Goal: Task Accomplishment & Management: Use online tool/utility

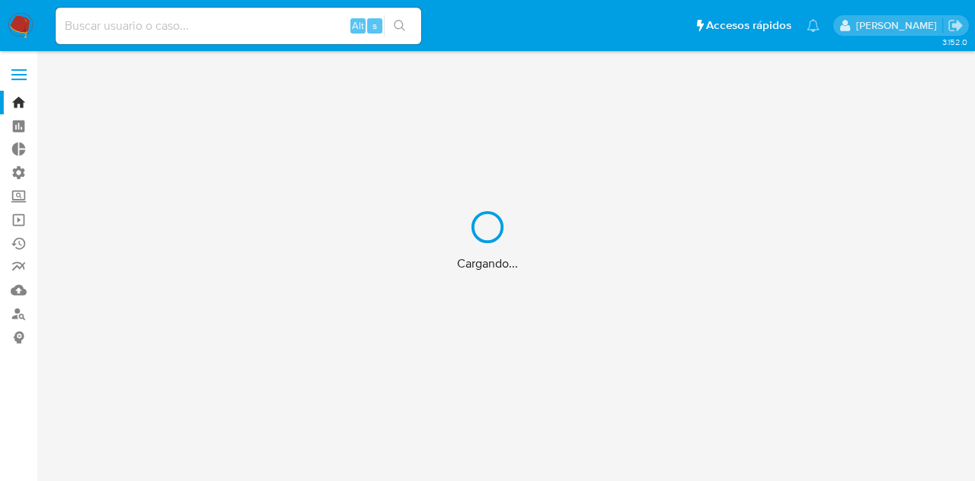
click at [18, 77] on div "Cargando..." at bounding box center [487, 240] width 975 height 481
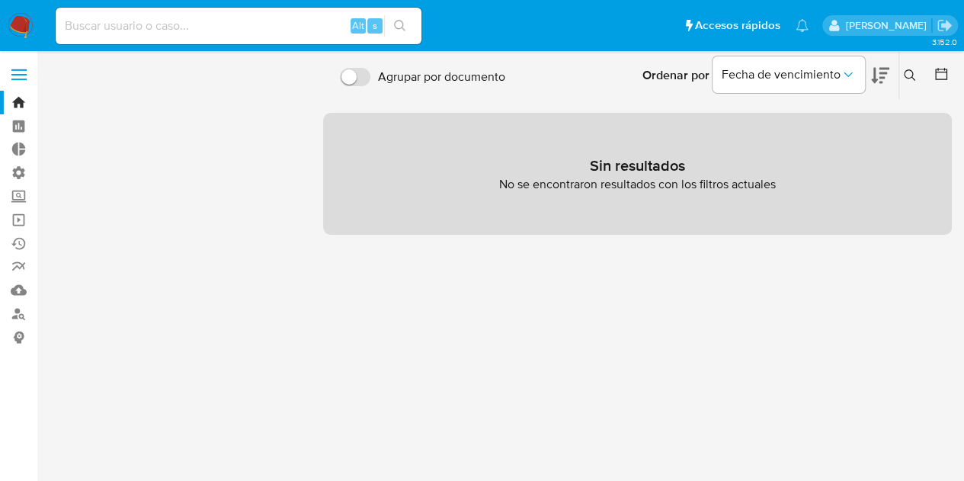
click at [20, 78] on span at bounding box center [18, 79] width 15 height 2
click at [0, 0] on input "checkbox" at bounding box center [0, 0] width 0 height 0
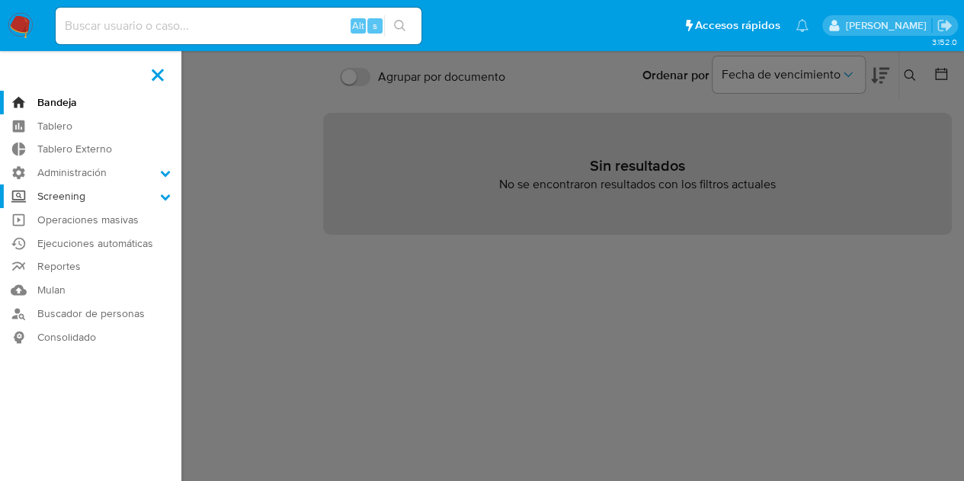
click at [79, 196] on label "Screening" at bounding box center [90, 196] width 181 height 24
click at [0, 0] on input "Screening" at bounding box center [0, 0] width 0 height 0
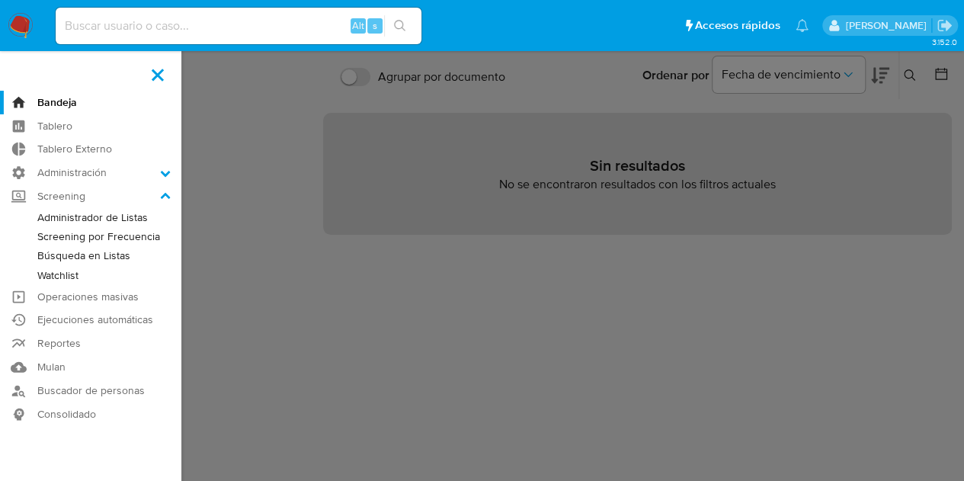
click at [76, 272] on link "Watchlist" at bounding box center [90, 275] width 181 height 19
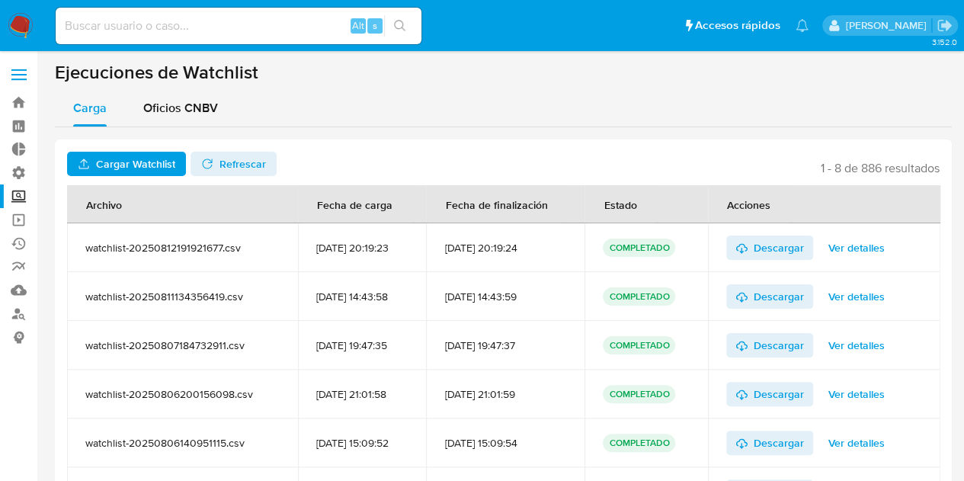
click at [863, 304] on span "Ver detalles" at bounding box center [856, 296] width 56 height 21
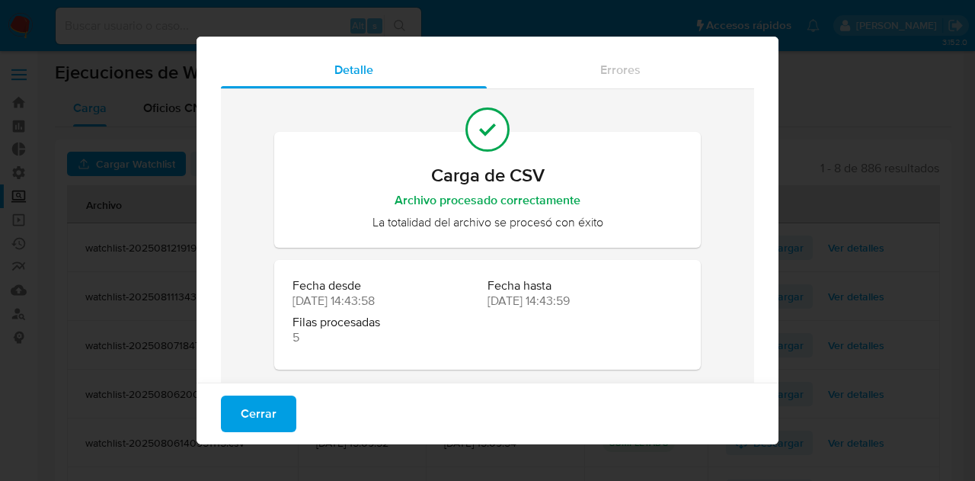
scroll to position [56, 0]
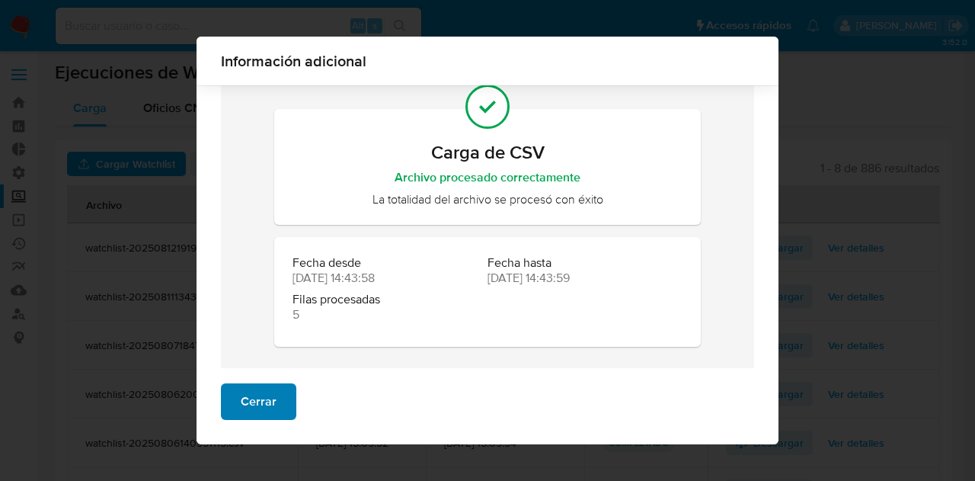
click at [267, 412] on span "Cerrar" at bounding box center [259, 402] width 36 height 34
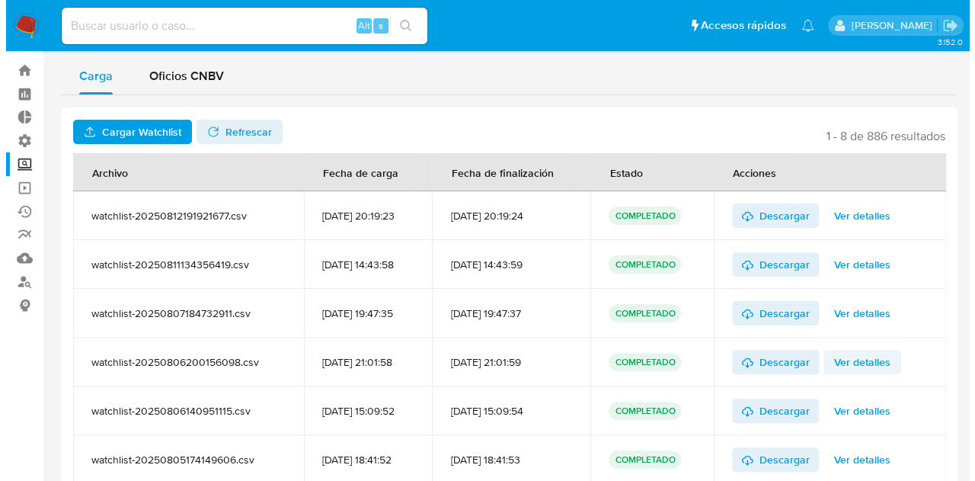
scroll to position [76, 0]
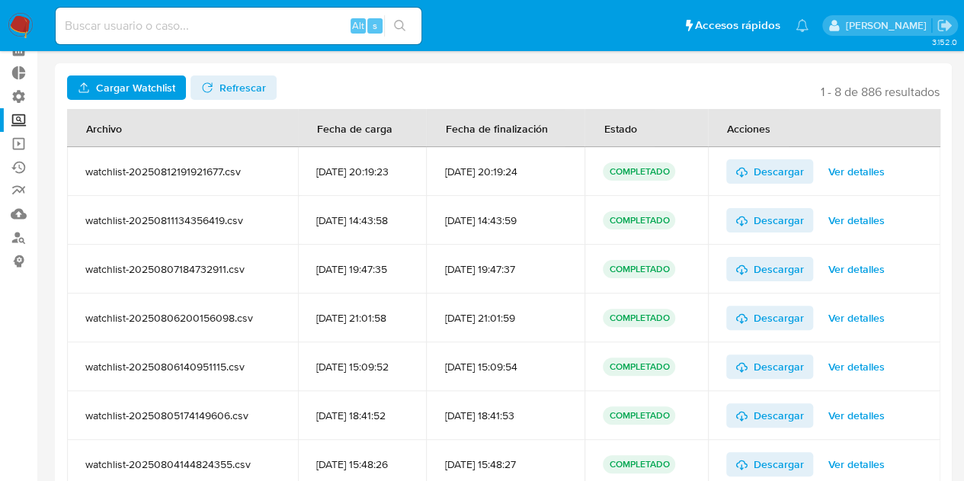
click at [846, 263] on span "Ver detalles" at bounding box center [856, 268] width 56 height 21
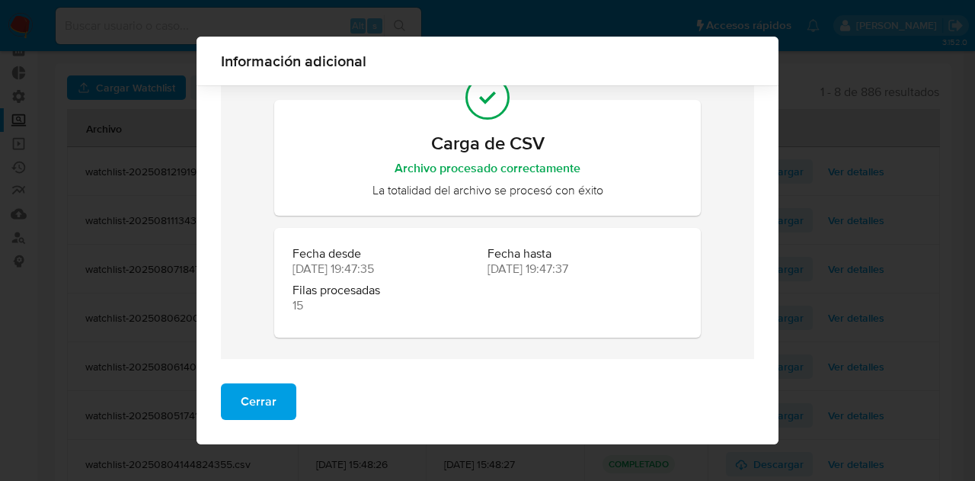
scroll to position [66, 0]
click at [270, 389] on button "Cerrar" at bounding box center [258, 401] width 75 height 37
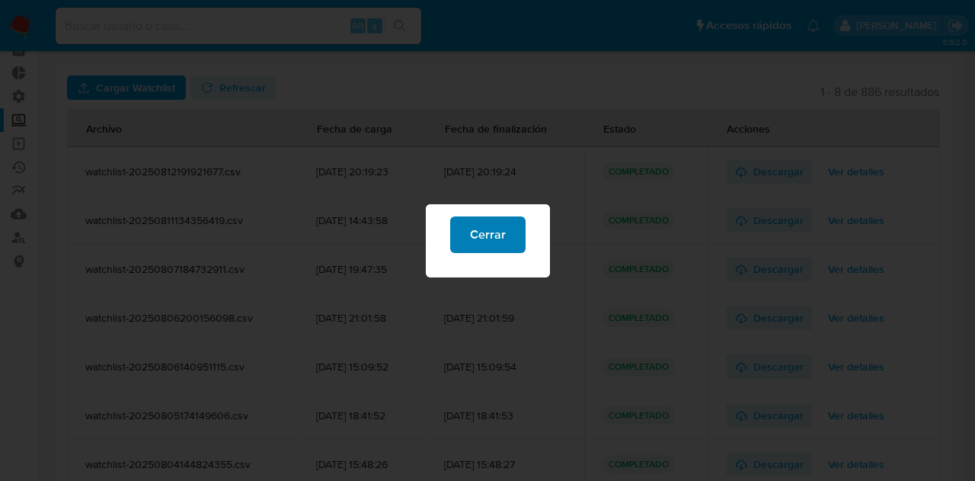
scroll to position [0, 0]
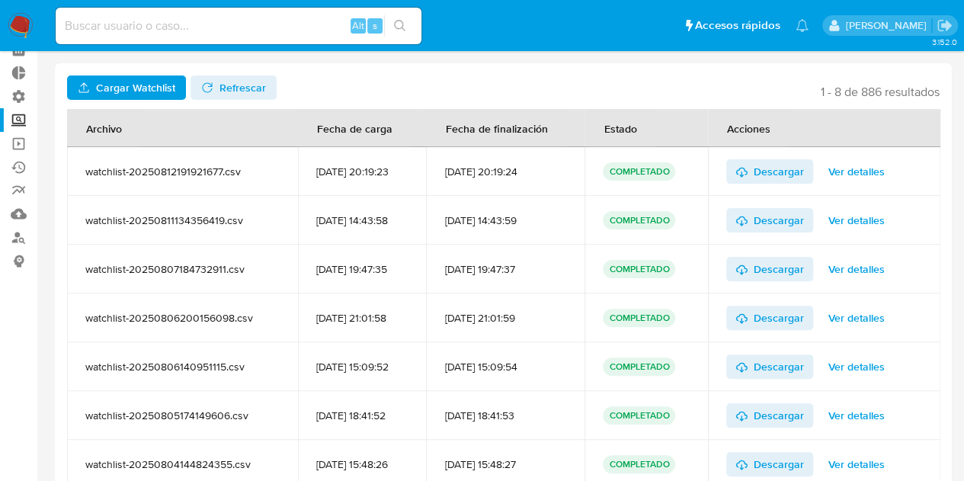
click at [916, 274] on div "Descargar Ver detalles" at bounding box center [824, 269] width 196 height 49
click at [857, 310] on span "Ver detalles" at bounding box center [856, 317] width 56 height 21
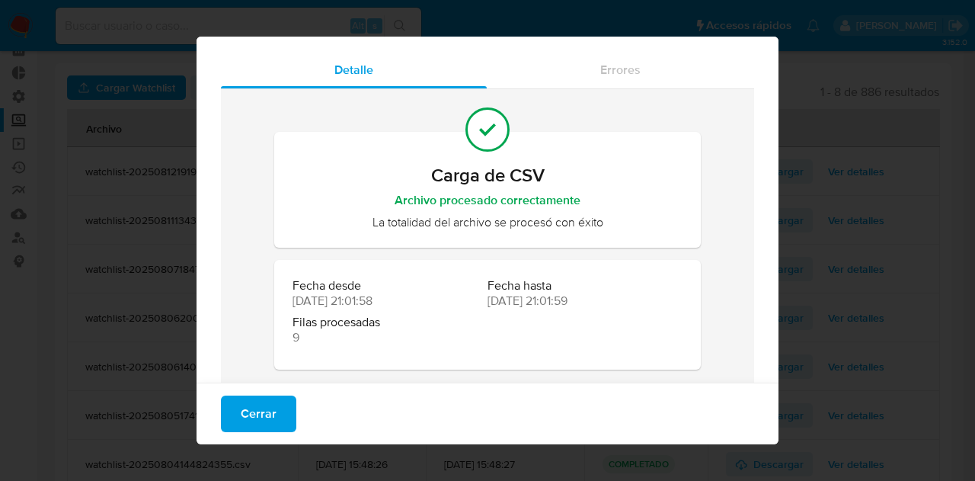
scroll to position [56, 0]
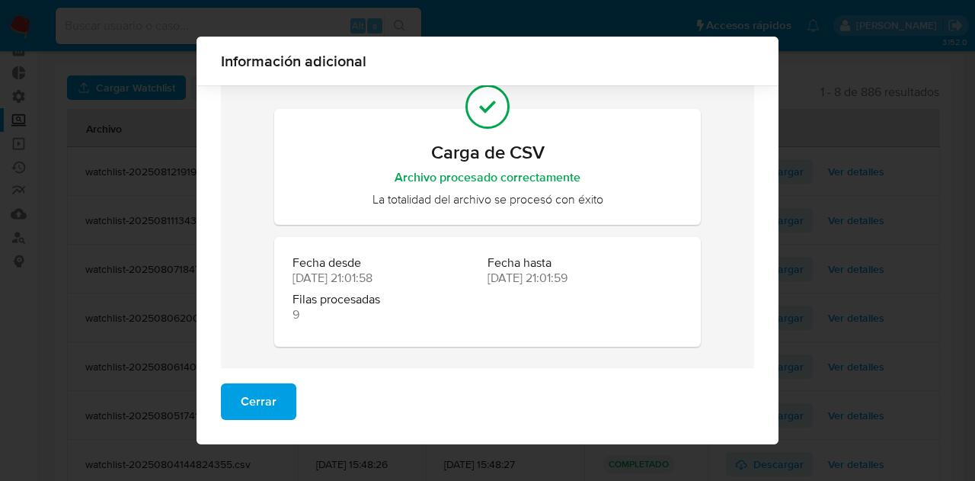
click at [270, 396] on button "Cerrar" at bounding box center [258, 401] width 75 height 37
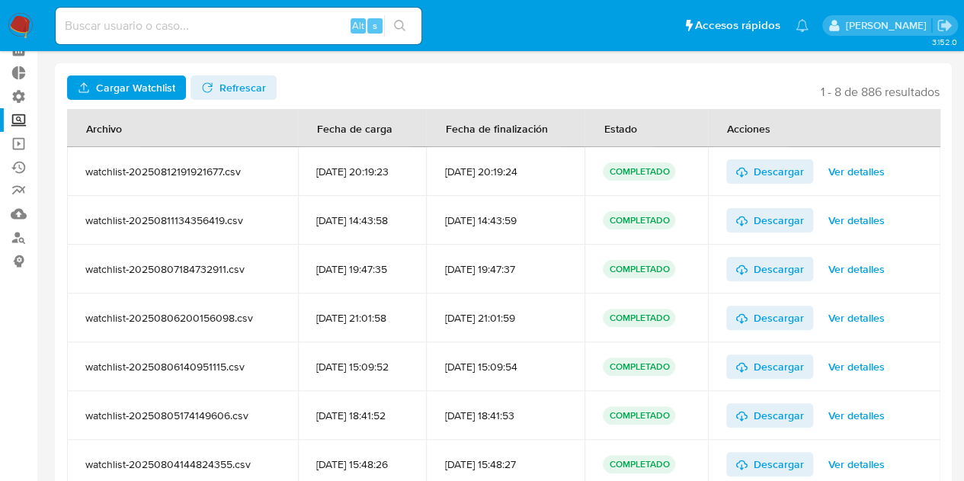
click at [846, 366] on span "Ver detalles" at bounding box center [856, 366] width 56 height 21
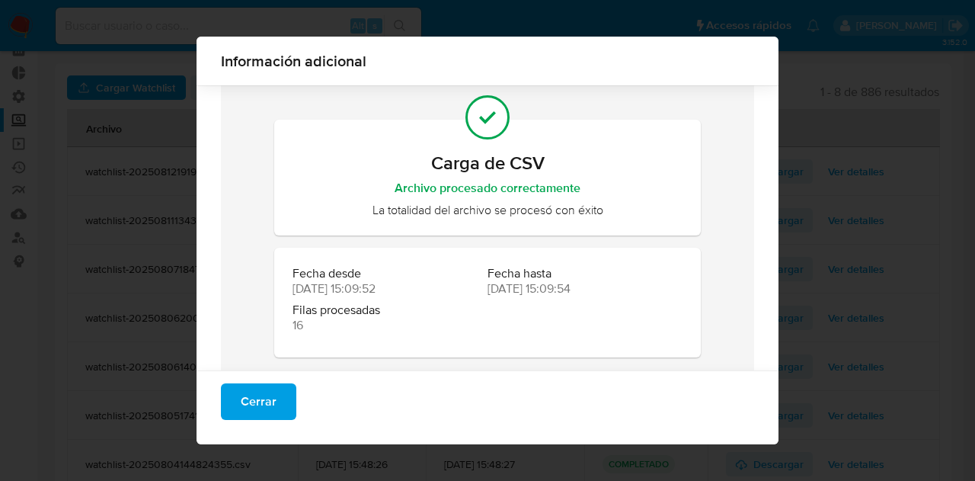
scroll to position [56, 0]
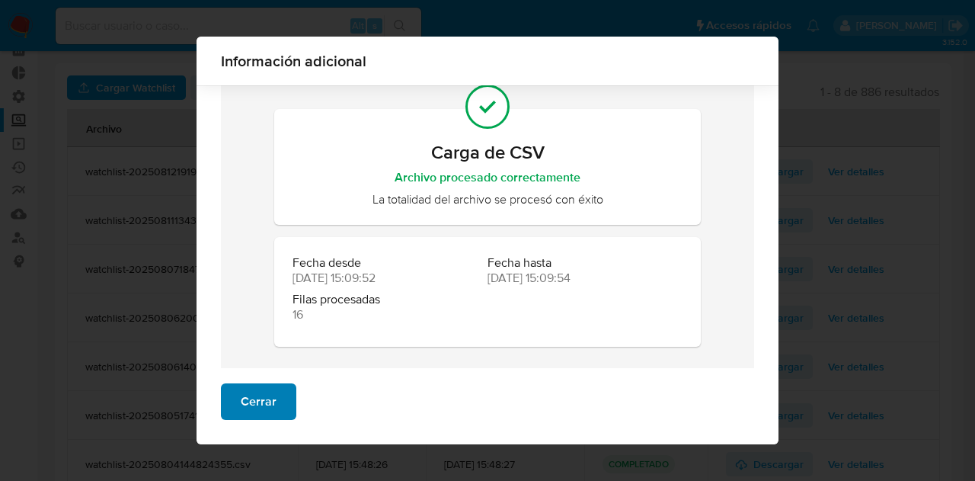
click at [270, 403] on button "Cerrar" at bounding box center [258, 401] width 75 height 37
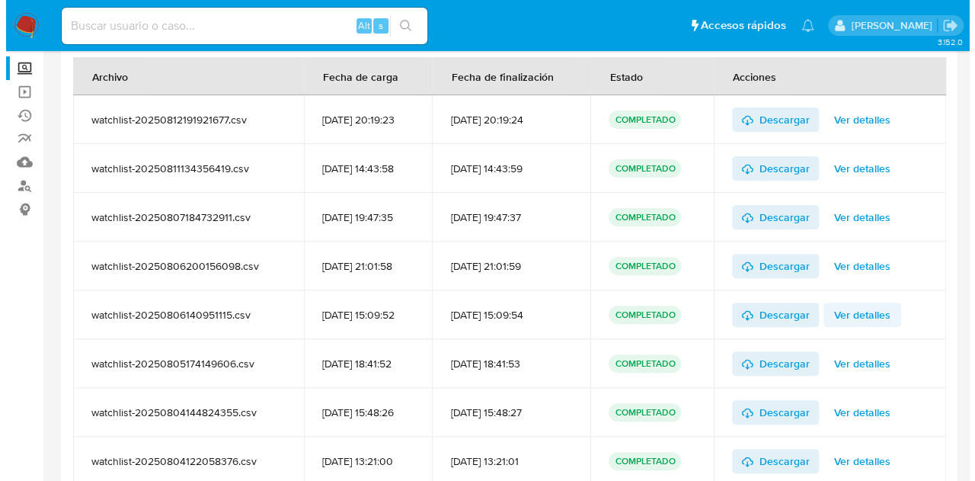
scroll to position [152, 0]
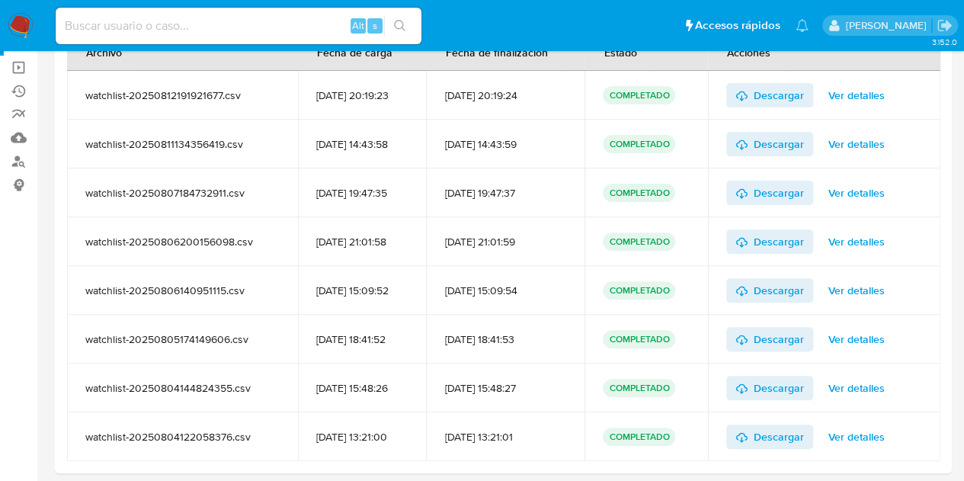
click at [870, 293] on span "Ver detalles" at bounding box center [856, 290] width 56 height 21
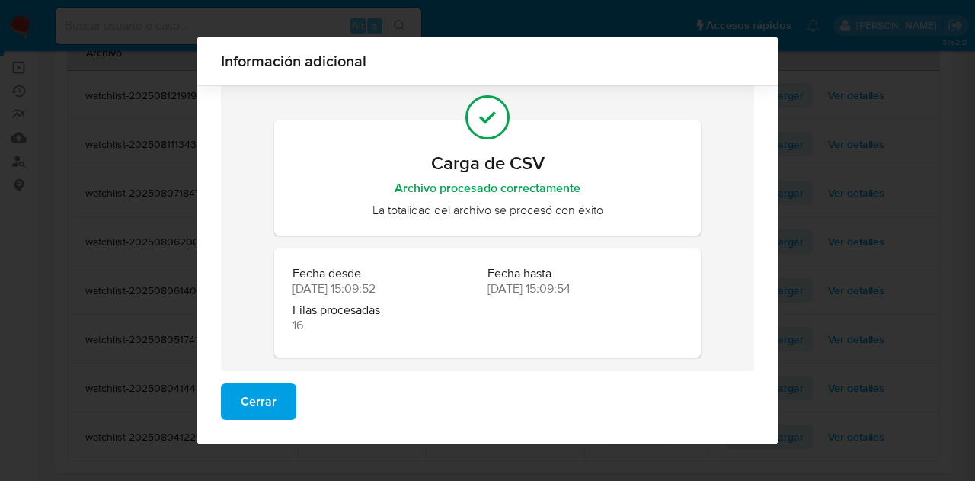
scroll to position [56, 0]
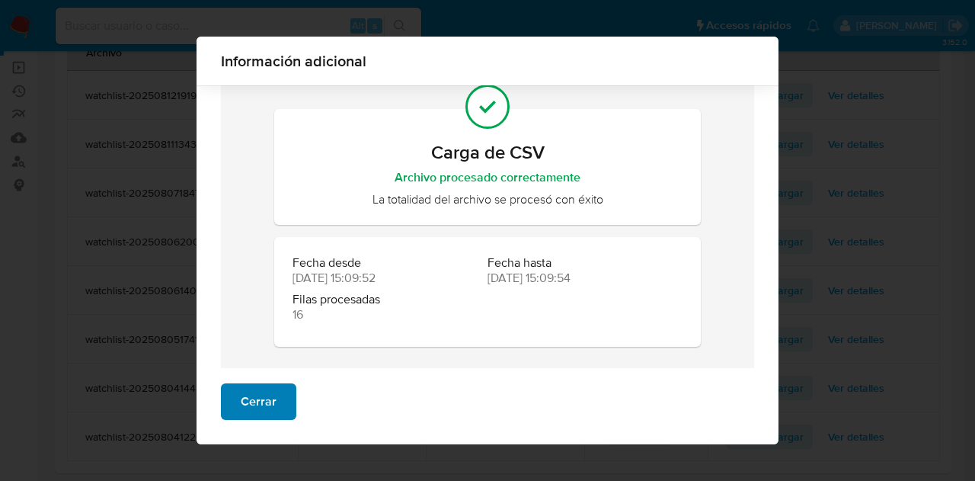
click at [264, 399] on span "Cerrar" at bounding box center [259, 402] width 36 height 34
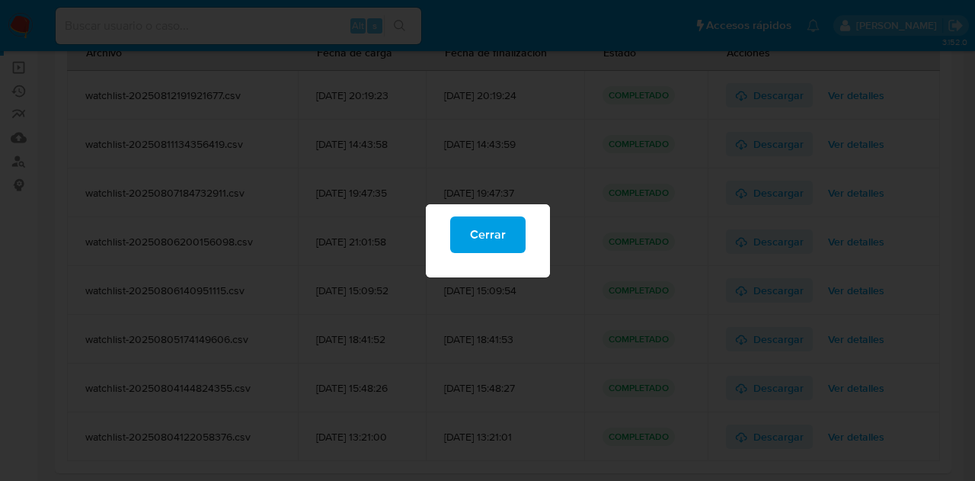
scroll to position [0, 0]
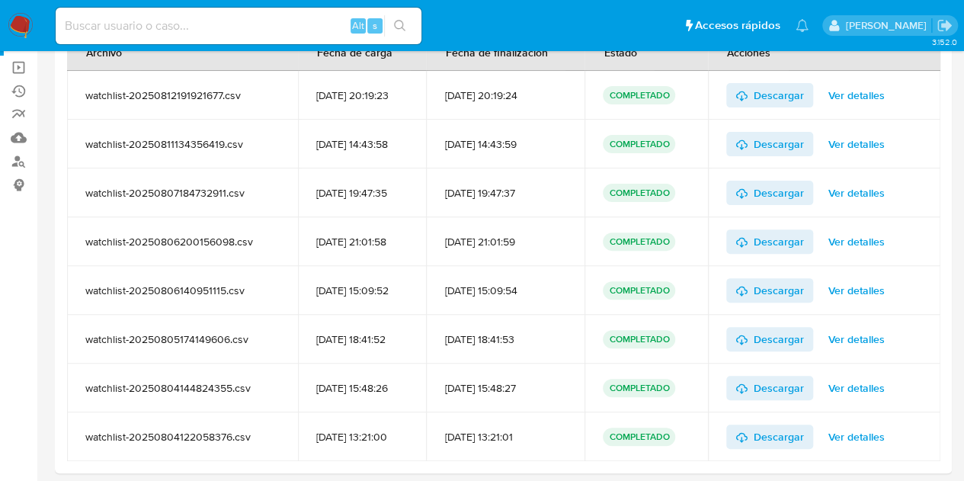
click at [860, 380] on span "Ver detalles" at bounding box center [856, 387] width 56 height 21
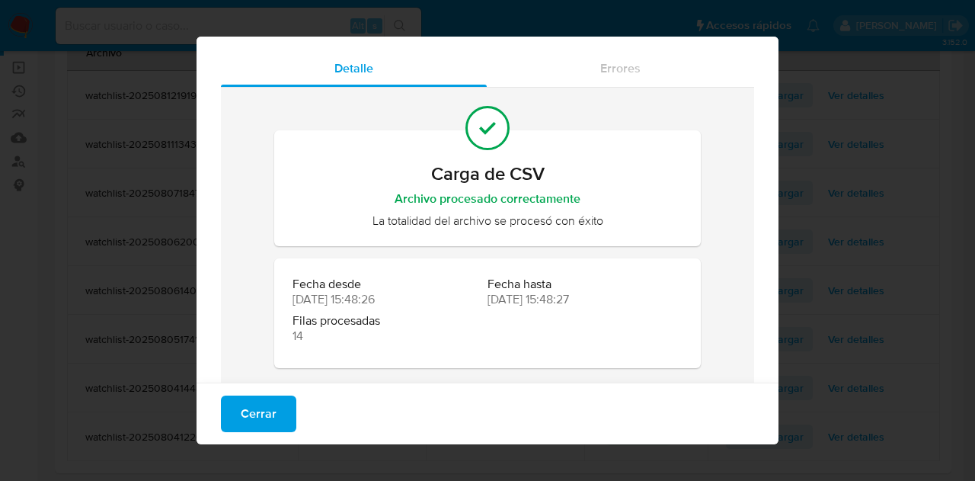
scroll to position [56, 0]
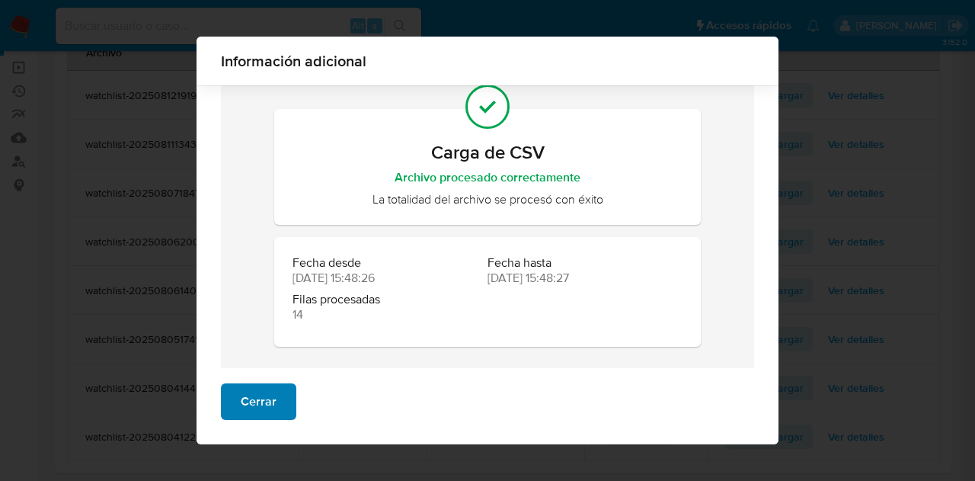
click at [232, 414] on button "Cerrar" at bounding box center [258, 401] width 75 height 37
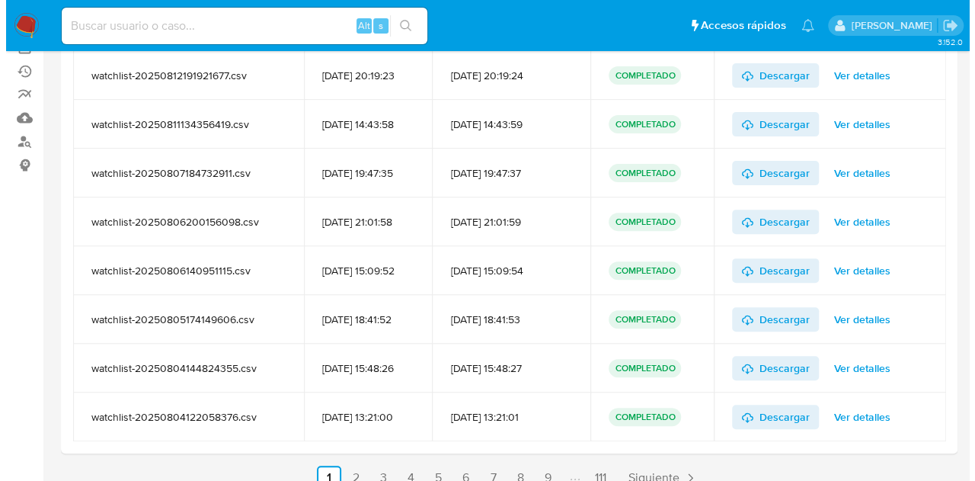
scroll to position [191, 0]
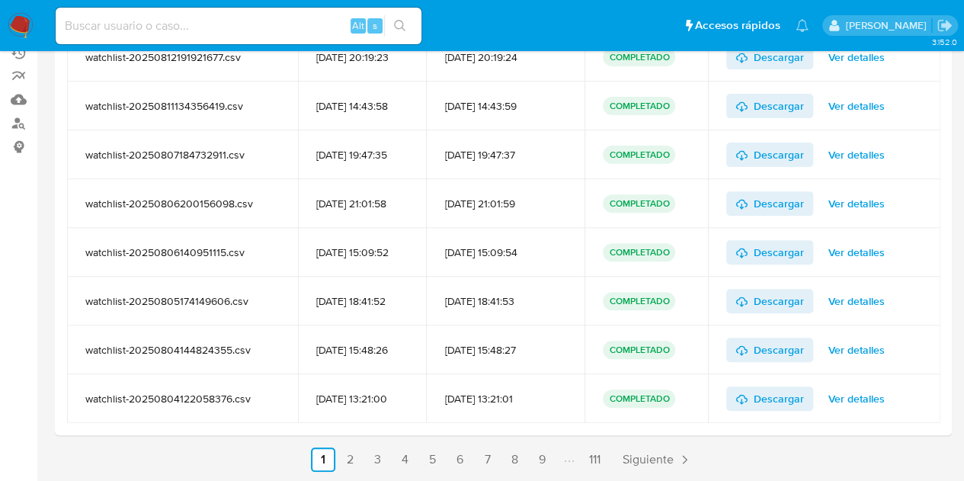
click at [842, 392] on span "Ver detalles" at bounding box center [856, 398] width 56 height 21
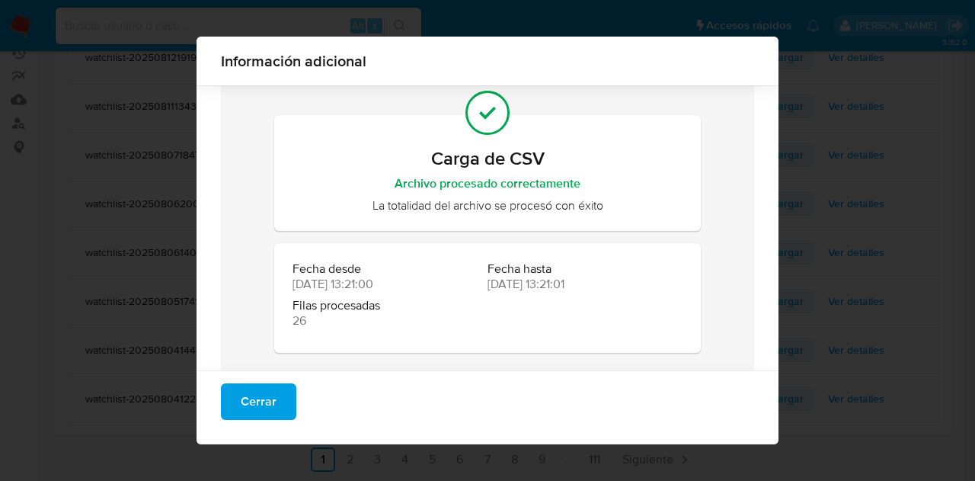
scroll to position [56, 0]
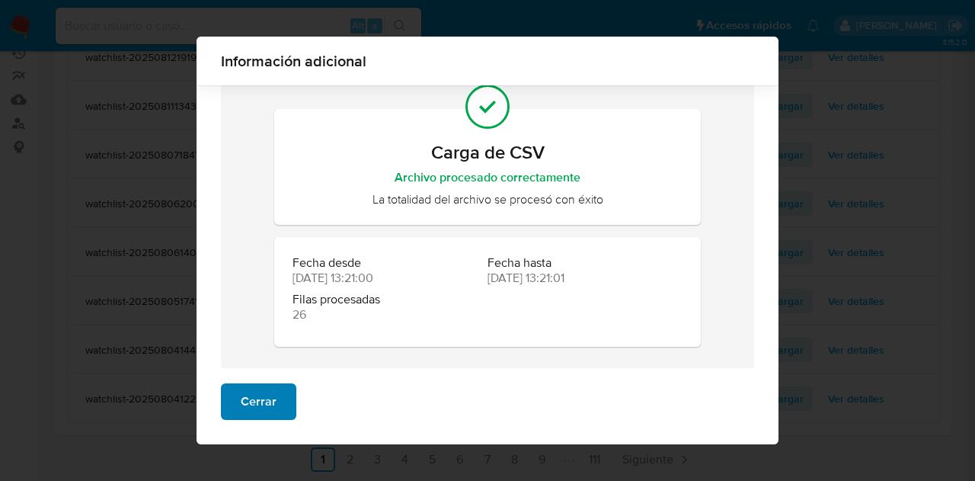
click at [272, 408] on button "Cerrar" at bounding box center [258, 401] width 75 height 37
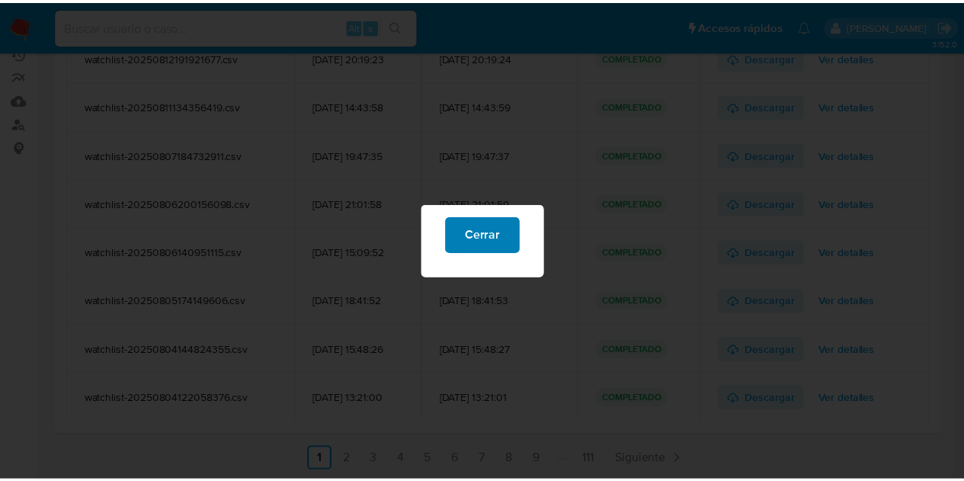
scroll to position [0, 0]
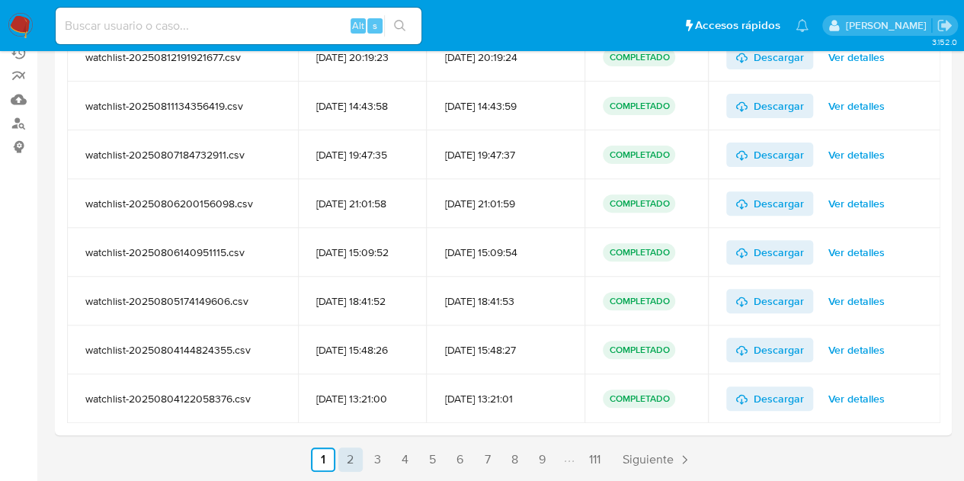
click at [357, 453] on link "2" at bounding box center [350, 459] width 24 height 24
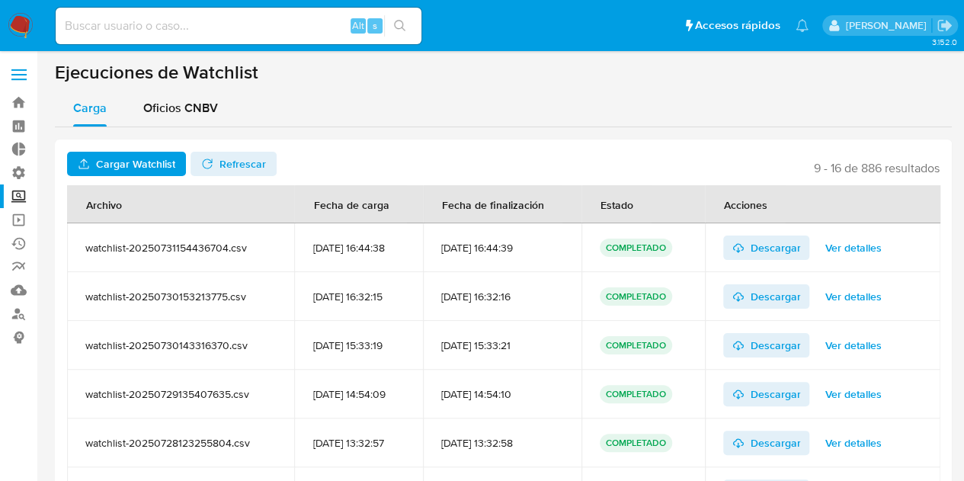
click at [837, 243] on span "Ver detalles" at bounding box center [853, 247] width 56 height 21
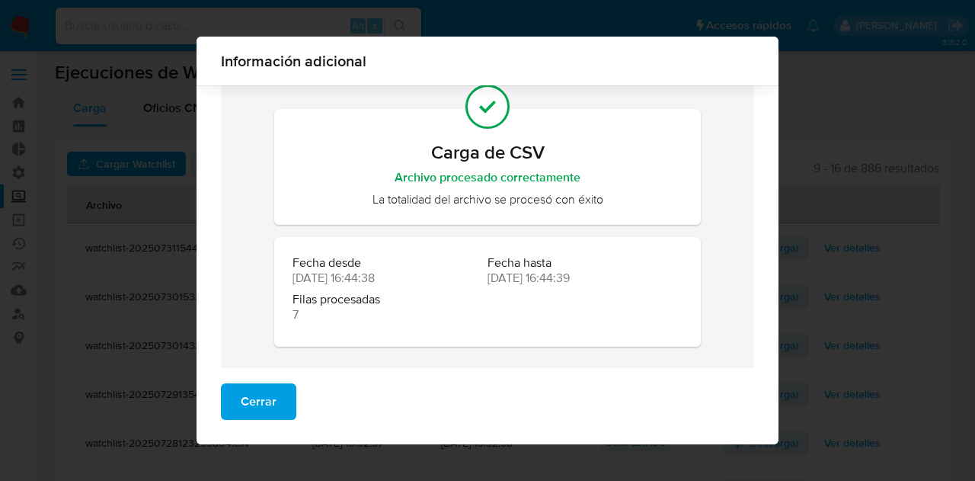
scroll to position [56, 0]
click at [257, 412] on span "Cerrar" at bounding box center [259, 402] width 36 height 34
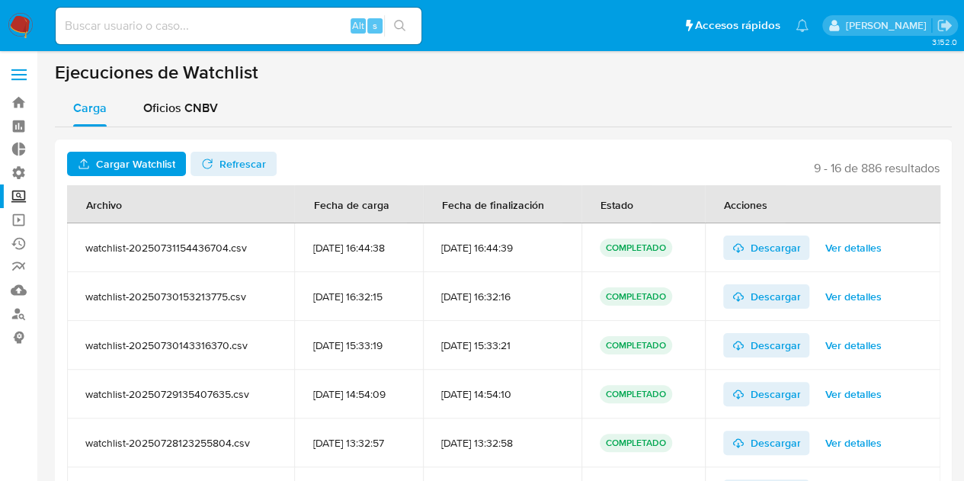
click at [854, 286] on span "Ver detalles" at bounding box center [853, 296] width 56 height 21
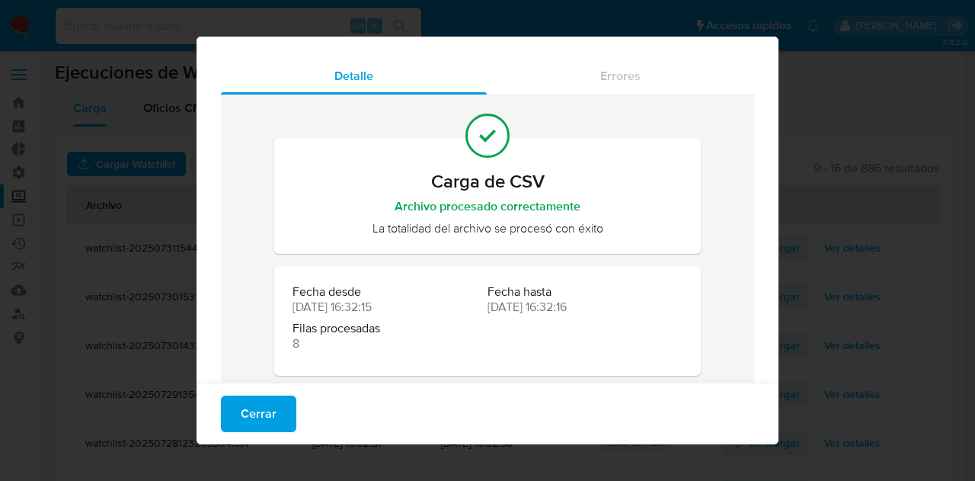
scroll to position [56, 0]
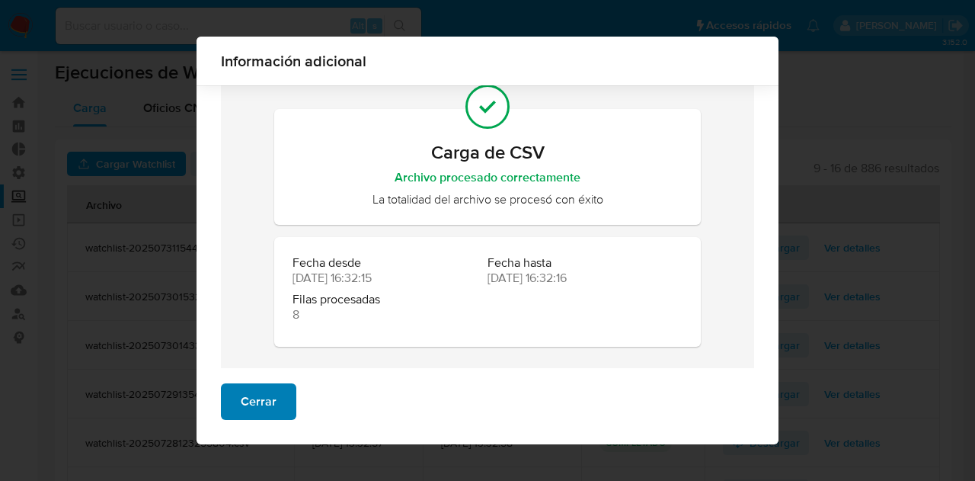
click at [274, 399] on button "Cerrar" at bounding box center [258, 401] width 75 height 37
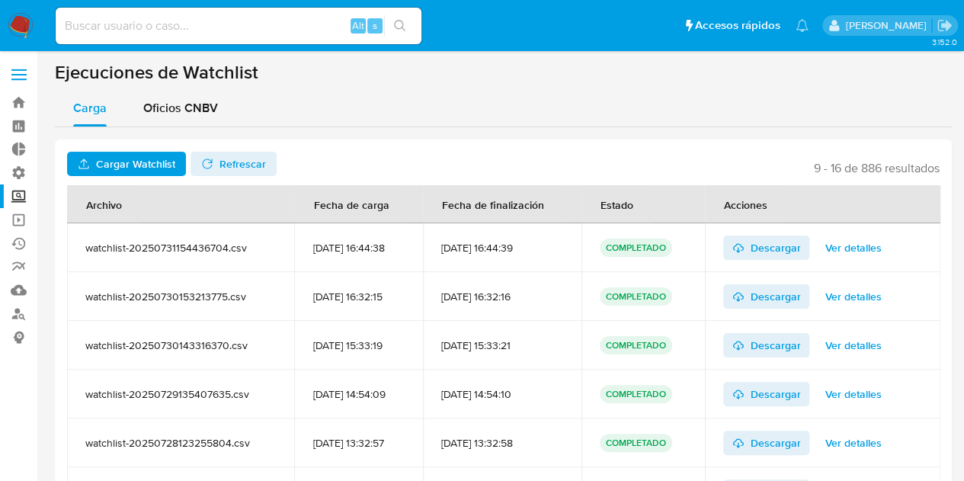
click at [835, 353] on span "Ver detalles" at bounding box center [853, 345] width 56 height 21
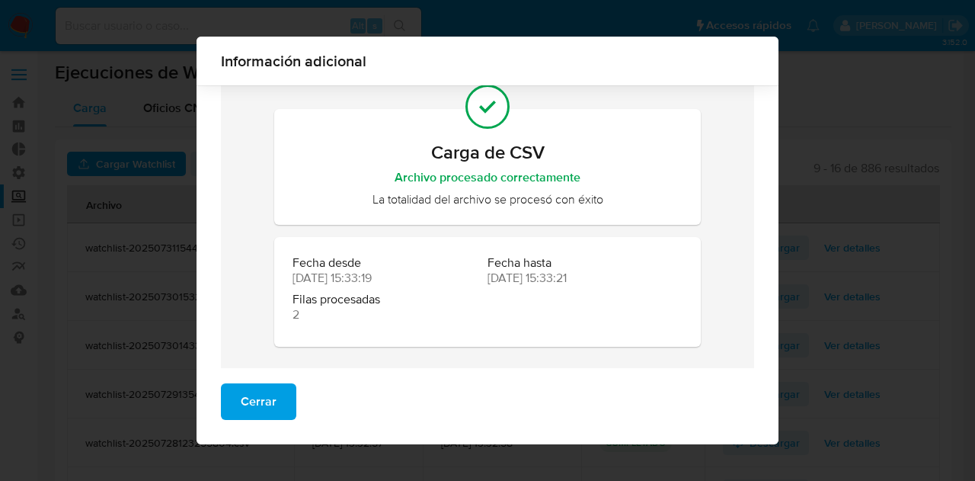
scroll to position [56, 0]
click at [256, 405] on span "Cerrar" at bounding box center [259, 402] width 36 height 34
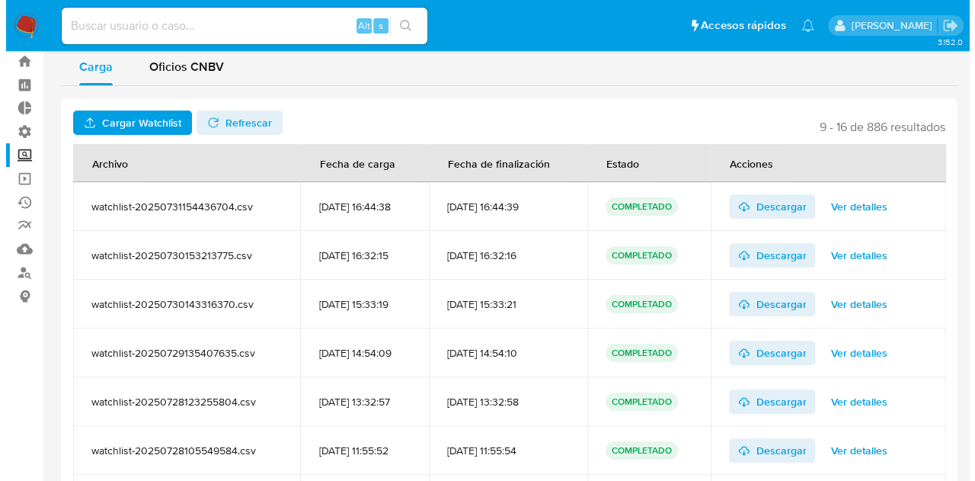
scroll to position [76, 0]
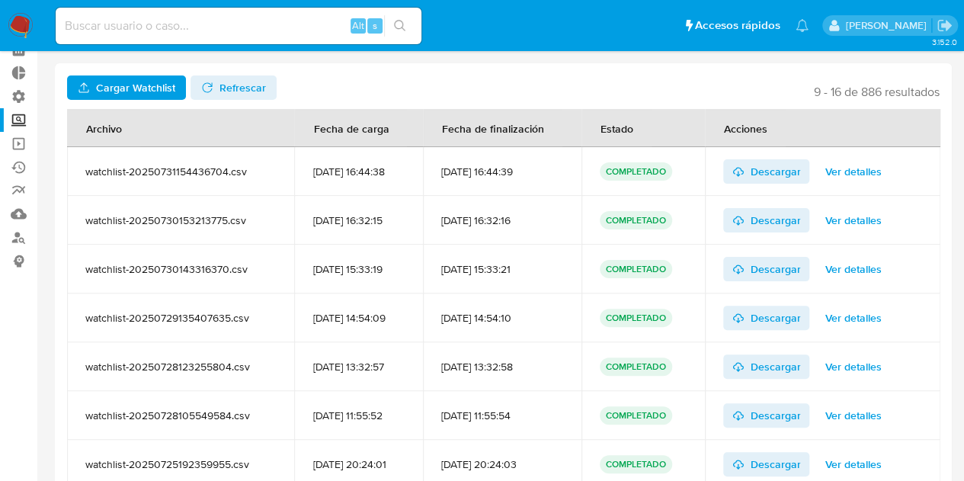
click at [869, 314] on span "Ver detalles" at bounding box center [853, 317] width 56 height 21
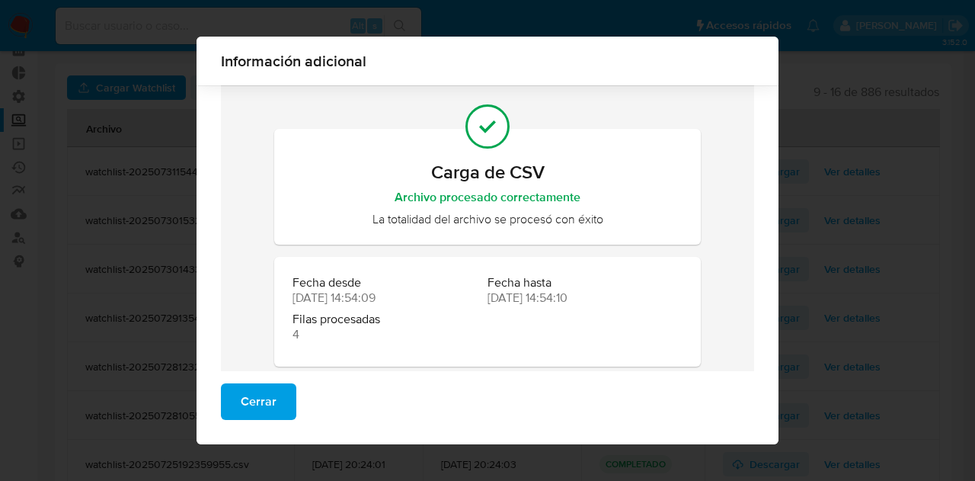
scroll to position [56, 0]
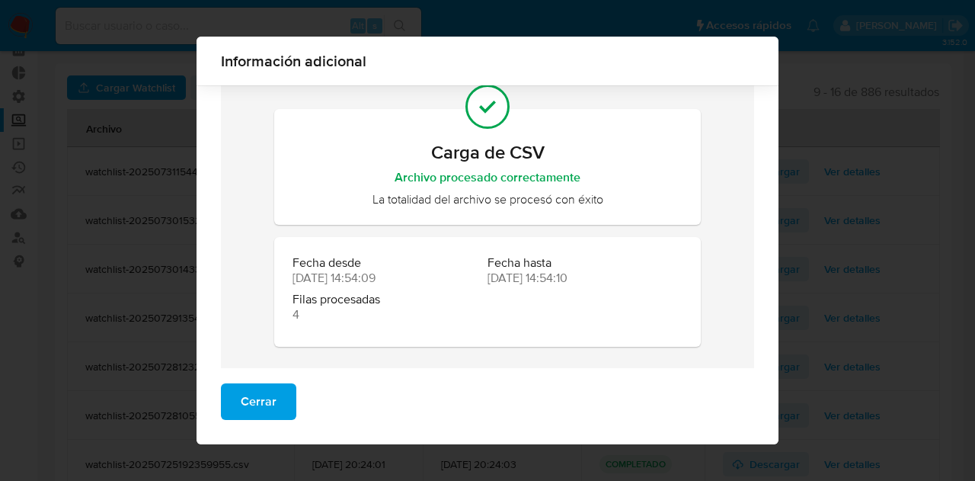
drag, startPoint x: 259, startPoint y: 389, endPoint x: 282, endPoint y: 385, distance: 23.3
click at [259, 389] on span "Cerrar" at bounding box center [259, 402] width 36 height 34
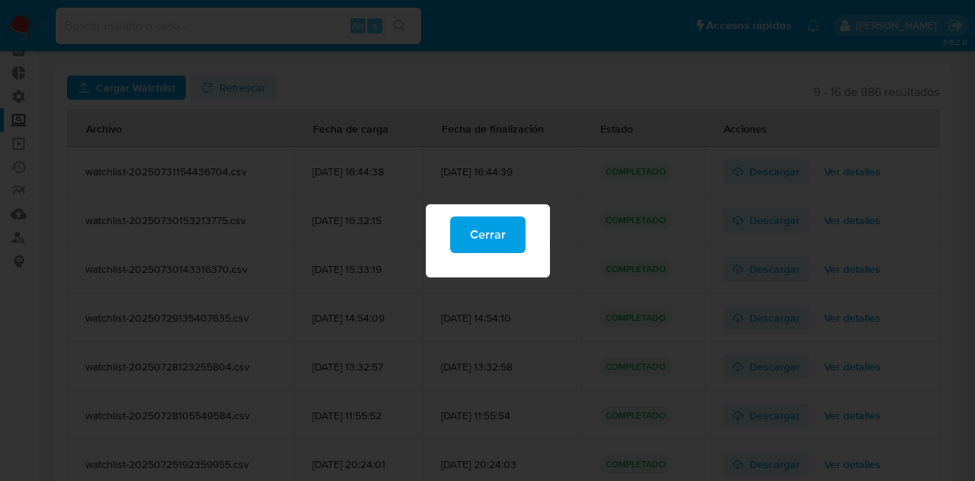
scroll to position [0, 0]
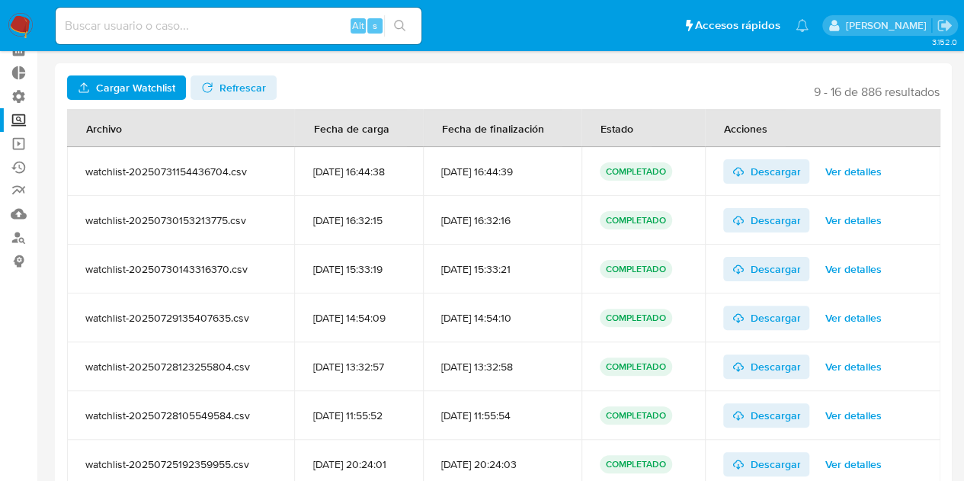
click at [848, 373] on span "Ver detalles" at bounding box center [853, 366] width 56 height 21
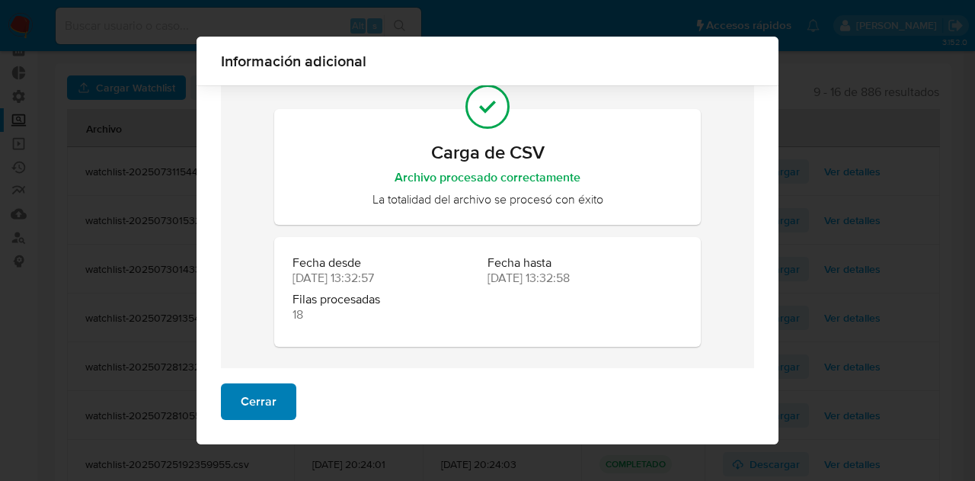
click at [253, 396] on span "Cerrar" at bounding box center [259, 402] width 36 height 34
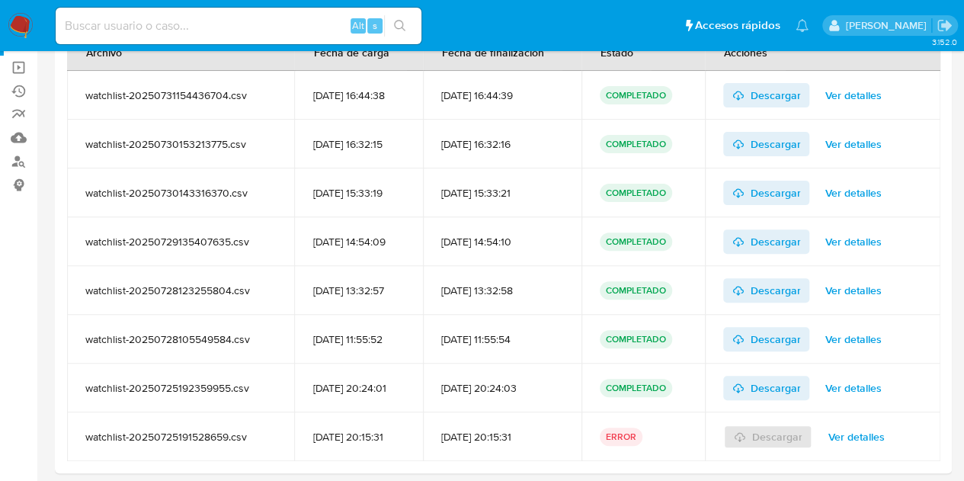
click at [866, 339] on span "Ver detalles" at bounding box center [853, 338] width 56 height 21
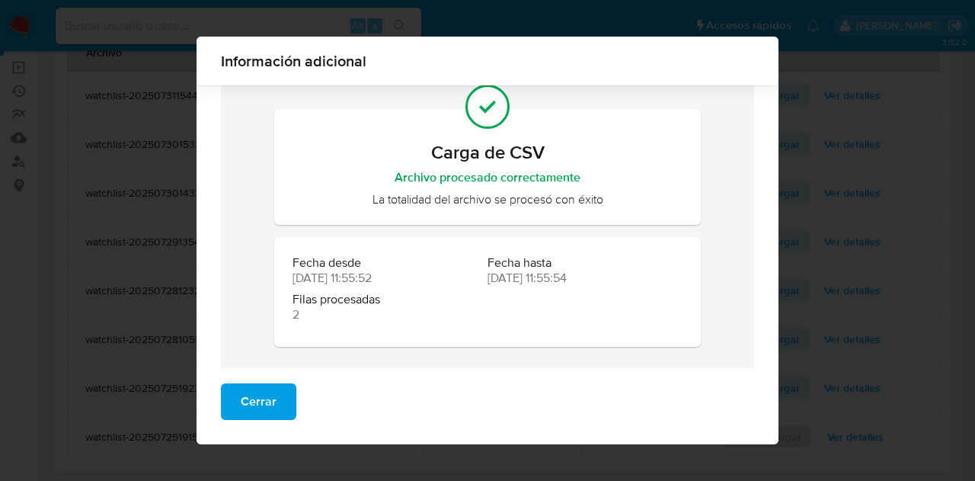
drag, startPoint x: 235, startPoint y: 397, endPoint x: 348, endPoint y: 396, distance: 112.8
click at [241, 399] on span "Cerrar" at bounding box center [259, 402] width 36 height 34
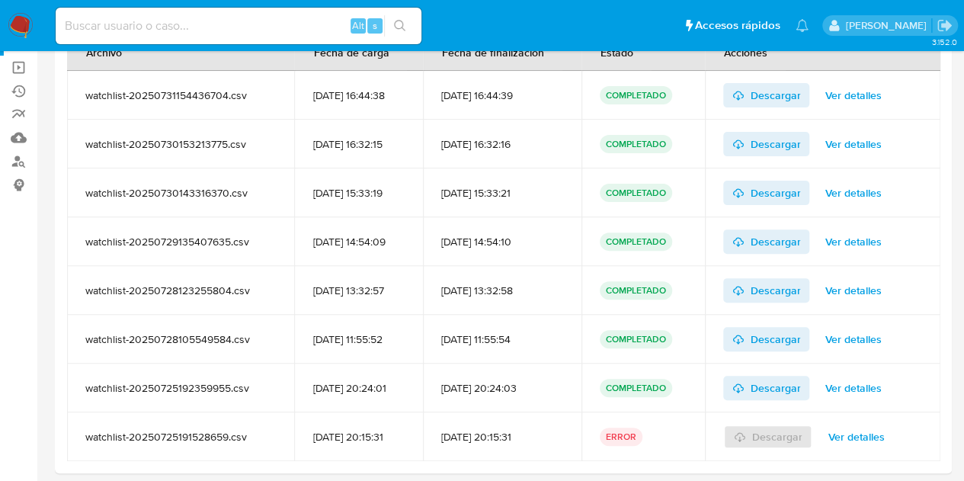
click at [860, 383] on span "Ver detalles" at bounding box center [853, 387] width 56 height 21
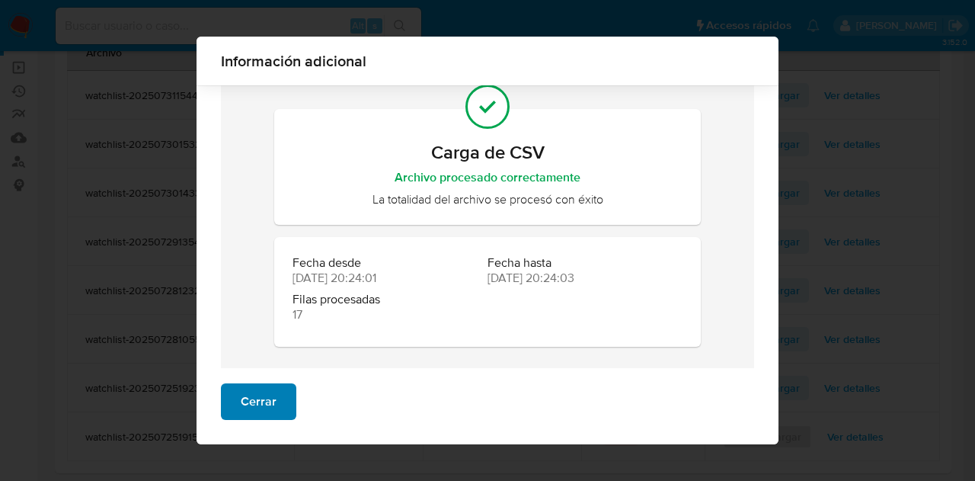
click at [241, 417] on span "Cerrar" at bounding box center [259, 402] width 36 height 34
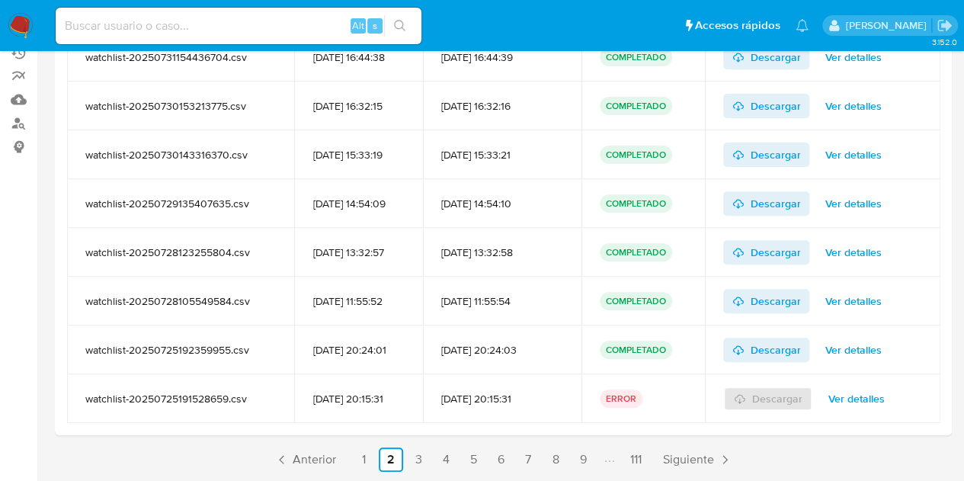
drag, startPoint x: 791, startPoint y: 412, endPoint x: 820, endPoint y: 399, distance: 32.0
click at [792, 411] on div "Descargar Ver detalles" at bounding box center [823, 398] width 200 height 49
click at [822, 397] on div "Descargar Ver detalles" at bounding box center [823, 398] width 200 height 49
click at [796, 392] on div "Descargar Ver detalles" at bounding box center [823, 398] width 200 height 49
click at [857, 393] on span "Ver detalles" at bounding box center [856, 398] width 56 height 21
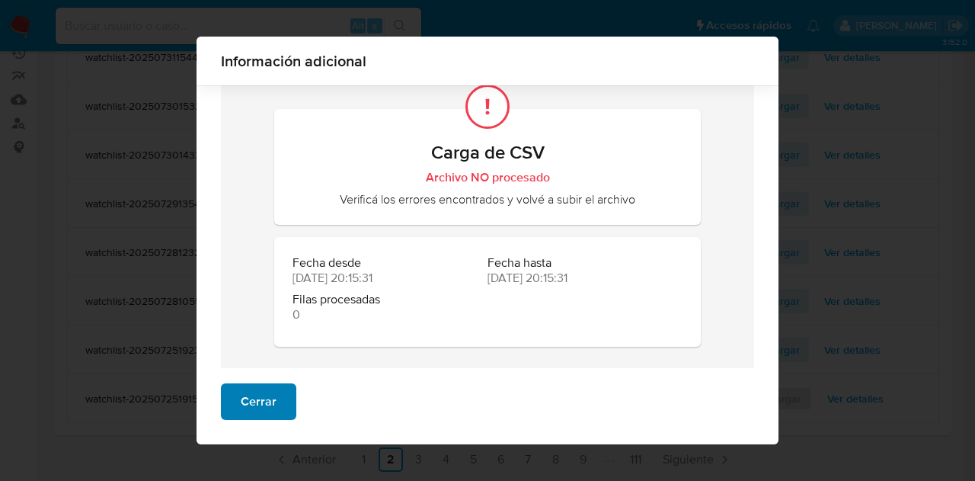
click at [260, 406] on span "Cerrar" at bounding box center [259, 402] width 36 height 34
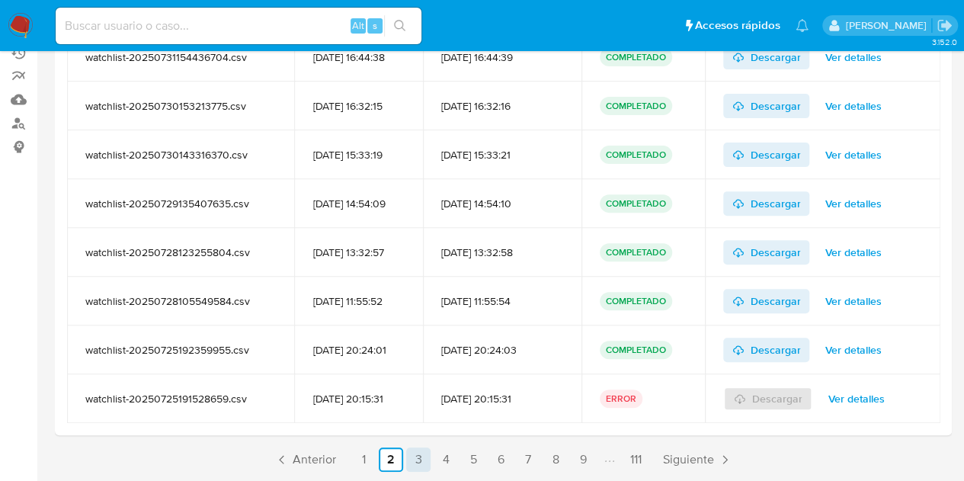
click at [425, 448] on link "3" at bounding box center [418, 459] width 24 height 24
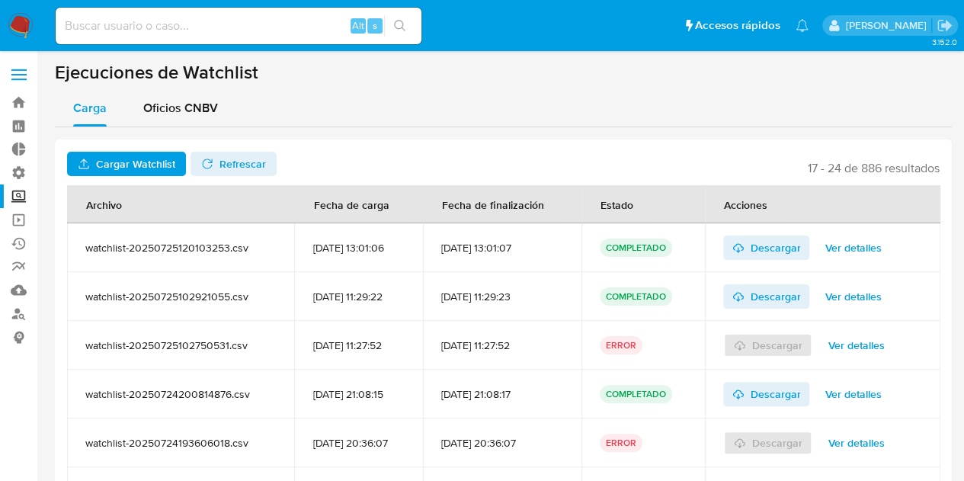
click at [858, 263] on div "Descargar Ver detalles" at bounding box center [823, 247] width 200 height 49
click at [858, 258] on span "Ver detalles" at bounding box center [853, 247] width 56 height 21
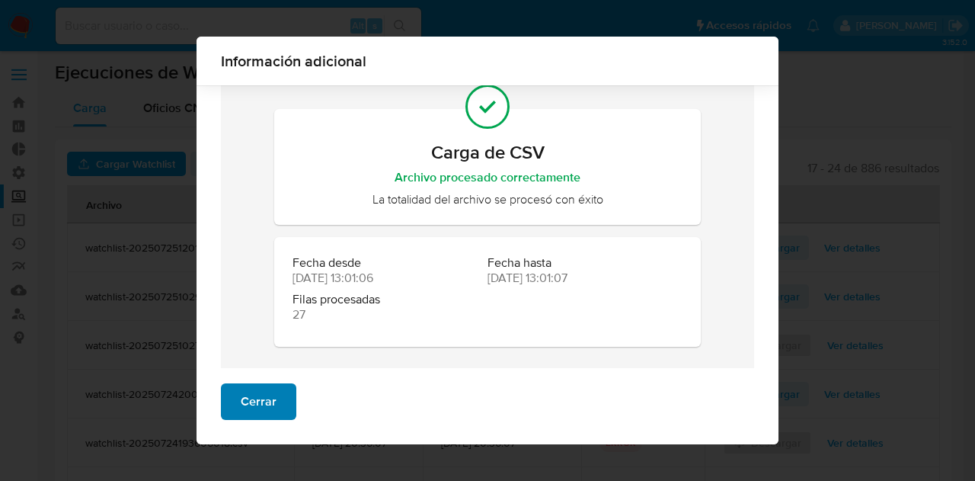
click at [232, 408] on button "Cerrar" at bounding box center [258, 401] width 75 height 37
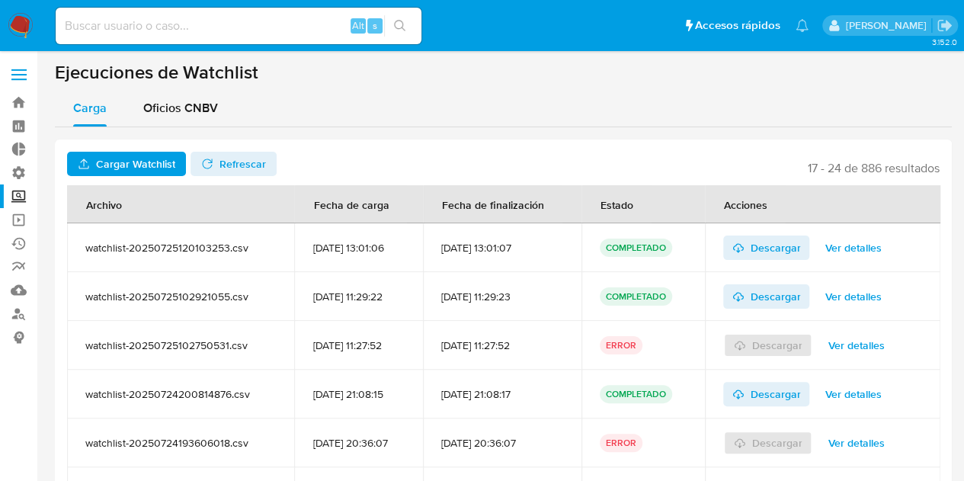
drag, startPoint x: 69, startPoint y: 207, endPoint x: 665, endPoint y: 192, distance: 596.1
click at [665, 192] on tr "Archivo Fecha de carga Fecha de finalización Estado Acciones" at bounding box center [503, 204] width 873 height 38
click at [492, 172] on header "Cargar Watchlist No tiene permisos para realizar esta acción Refrescar 17 - 24 …" at bounding box center [503, 164] width 873 height 24
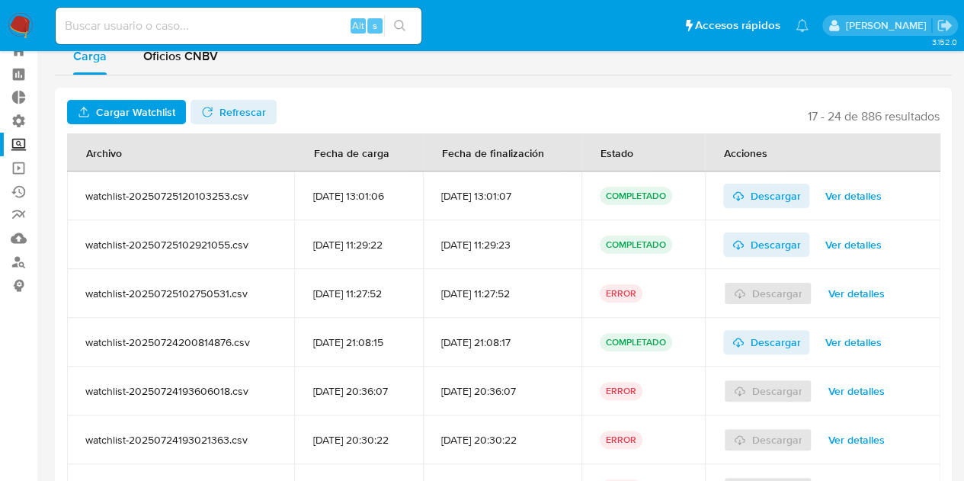
scroll to position [76, 0]
